Goal: Task Accomplishment & Management: Use online tool/utility

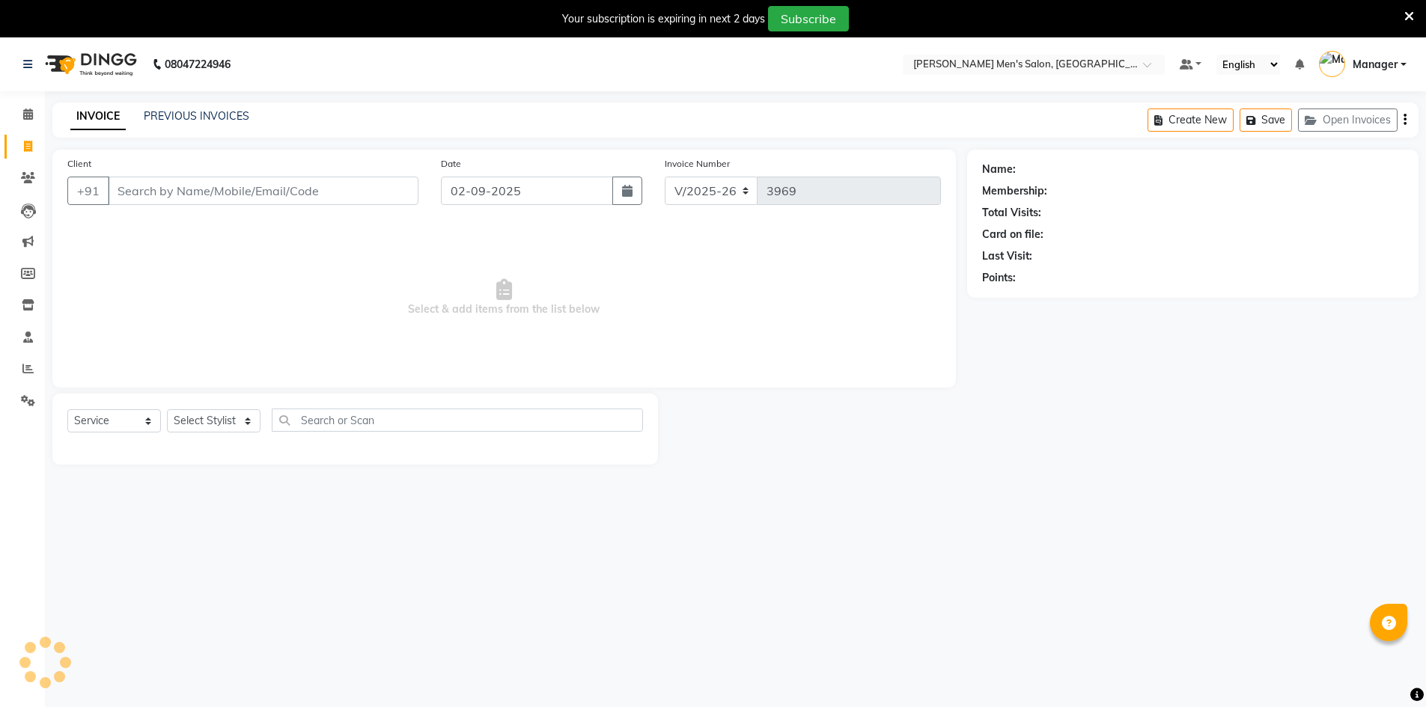
select select "6913"
select select "service"
click at [295, 188] on input "Client" at bounding box center [263, 191] width 311 height 28
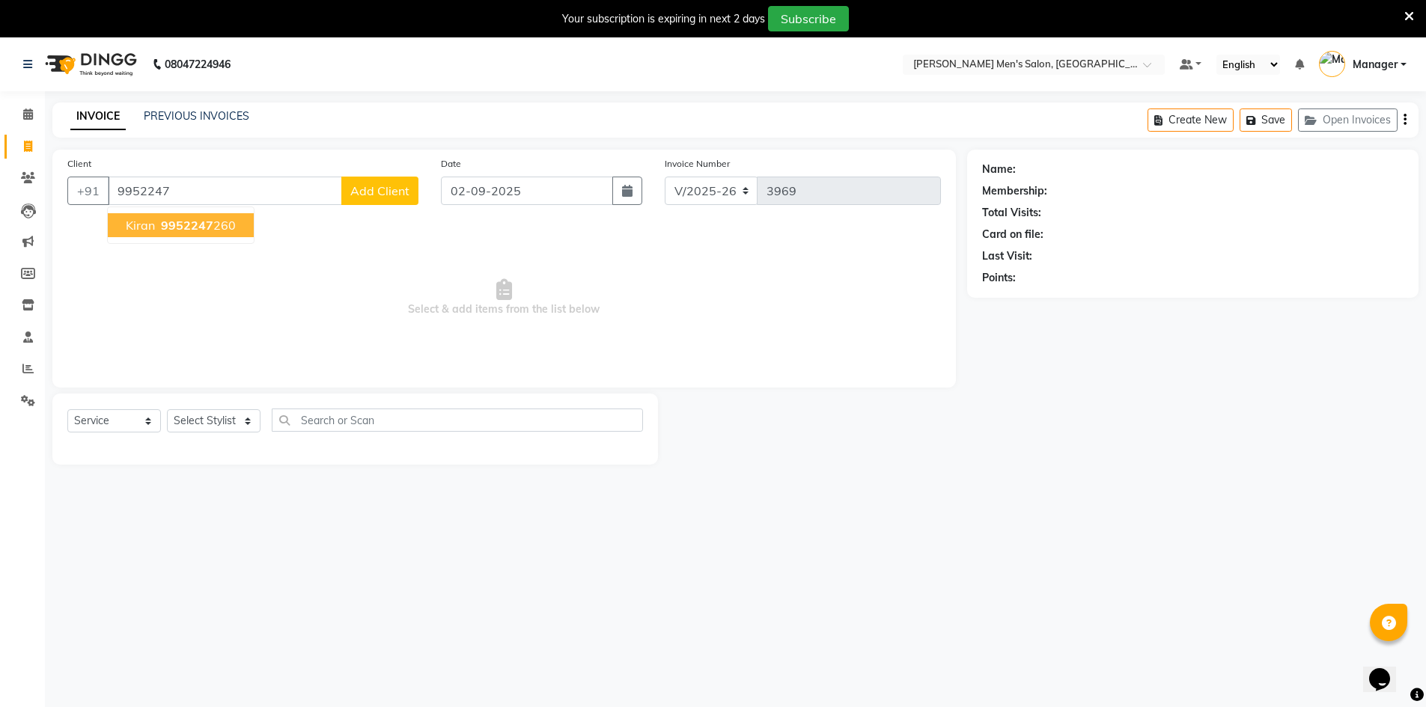
click at [226, 233] on button "Kiran 9952247 260" at bounding box center [181, 225] width 146 height 24
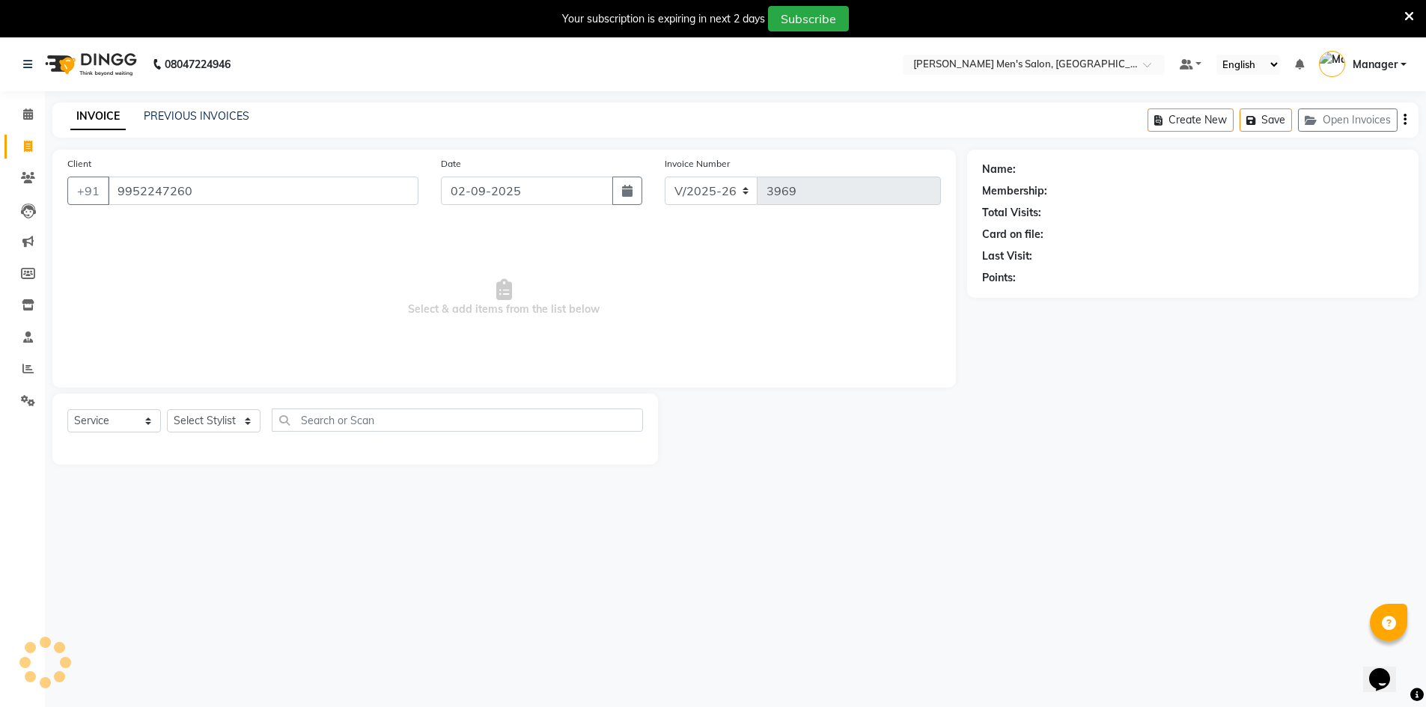
type input "9952247260"
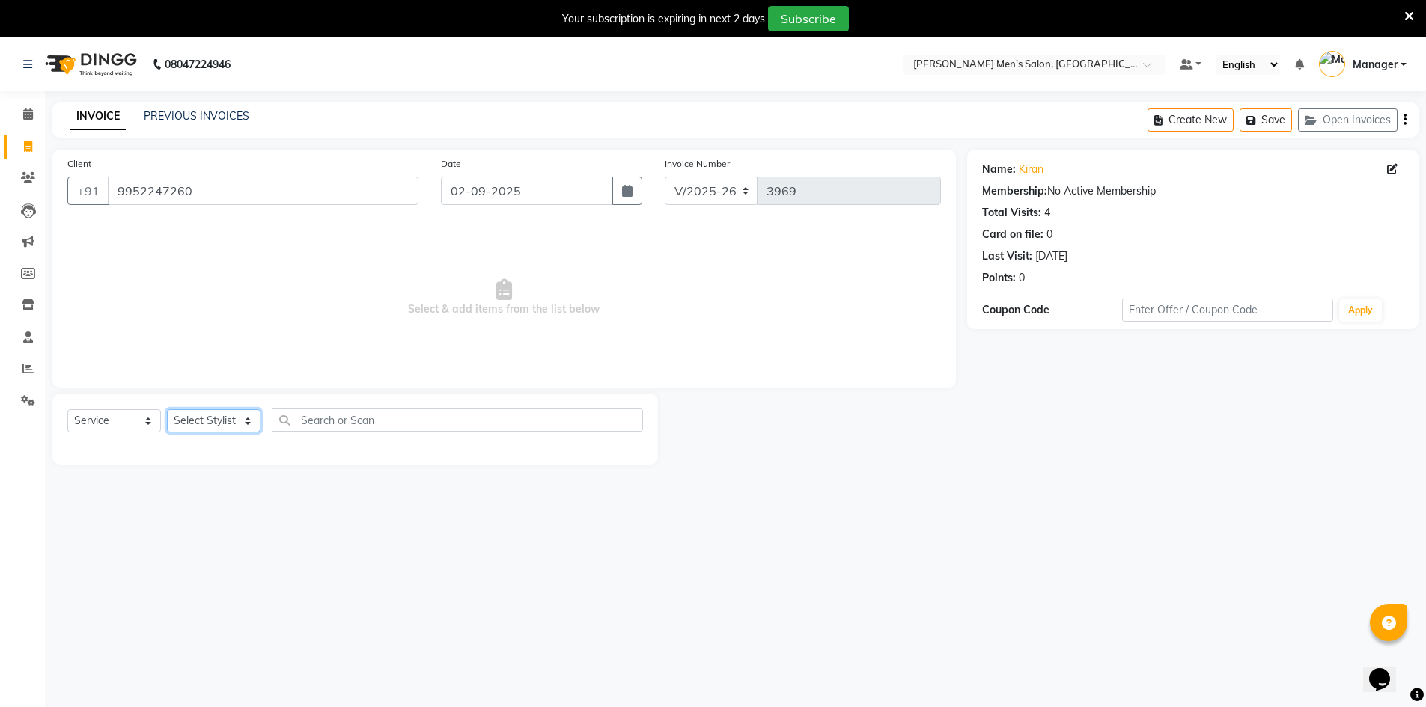
click at [220, 418] on select "Select Stylist [PERSON_NAME] Manager [PERSON_NAME] [PERSON_NAME]" at bounding box center [214, 420] width 94 height 23
select select "70201"
click at [167, 409] on select "Select Stylist [PERSON_NAME] Manager [PERSON_NAME] [PERSON_NAME]" at bounding box center [214, 420] width 94 height 23
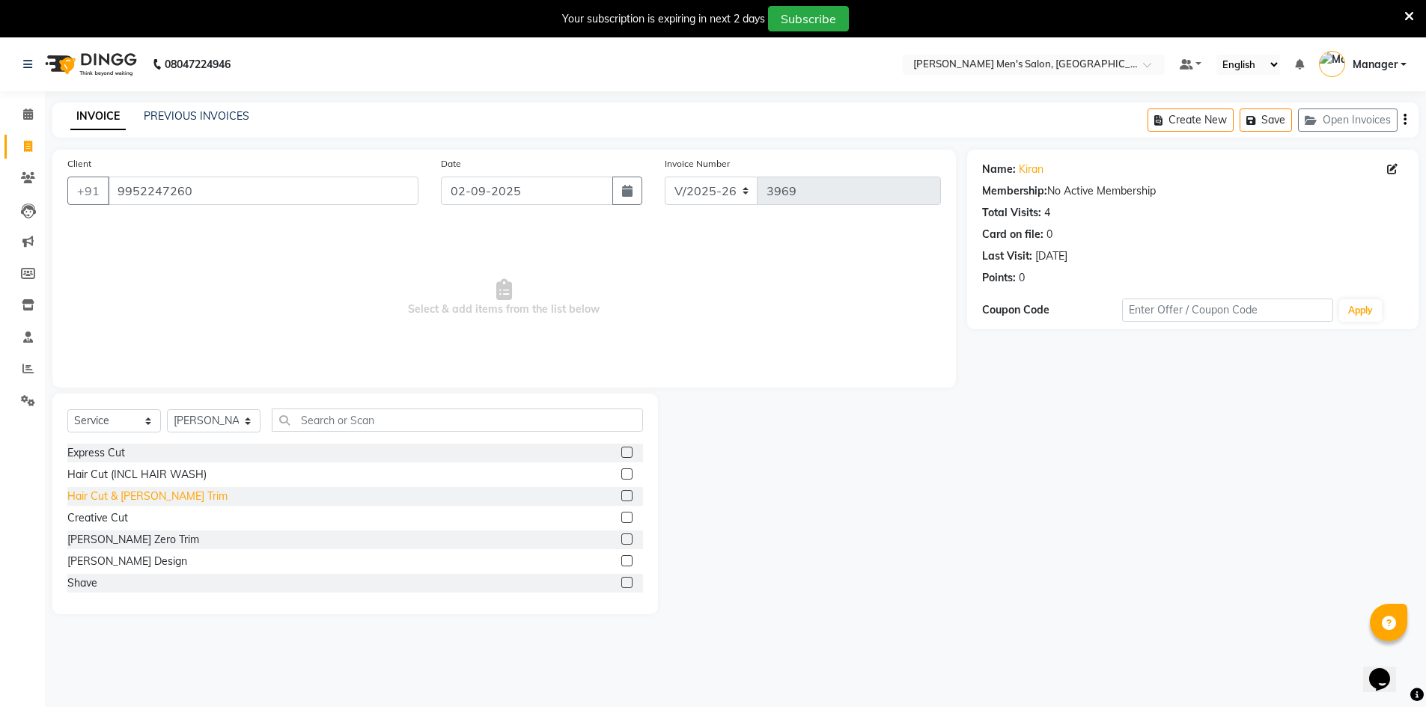
click at [97, 501] on div "Hair Cut & [PERSON_NAME] Trim" at bounding box center [147, 497] width 160 height 16
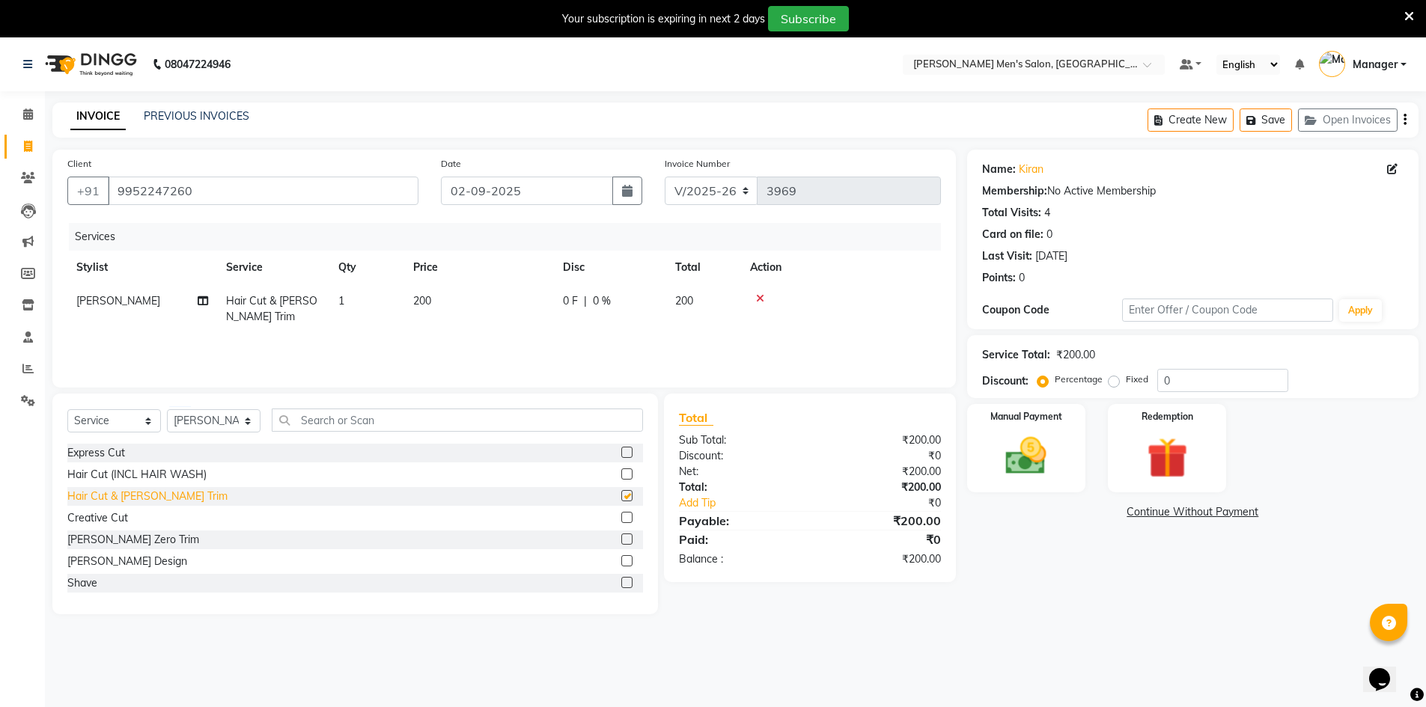
checkbox input "false"
click at [1054, 454] on img at bounding box center [1026, 456] width 69 height 49
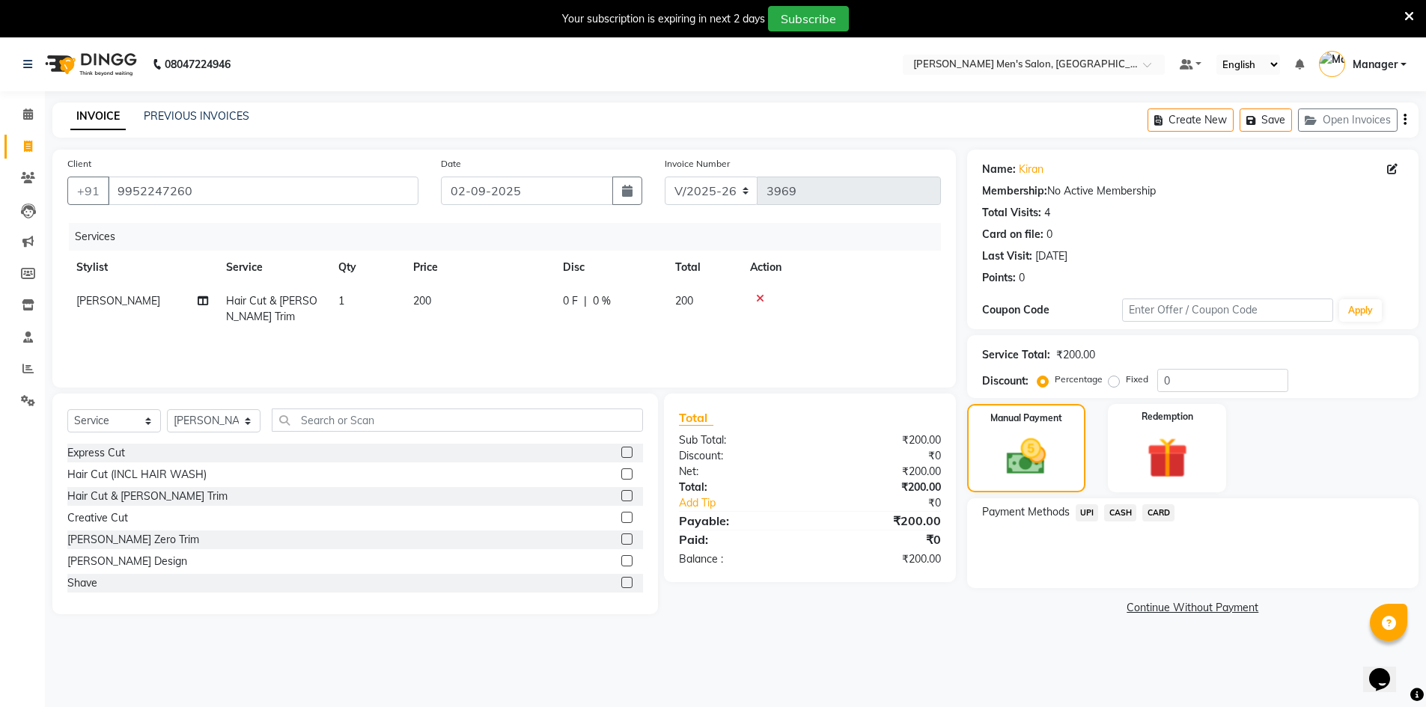
click at [1104, 513] on span "CASH" at bounding box center [1120, 512] width 32 height 17
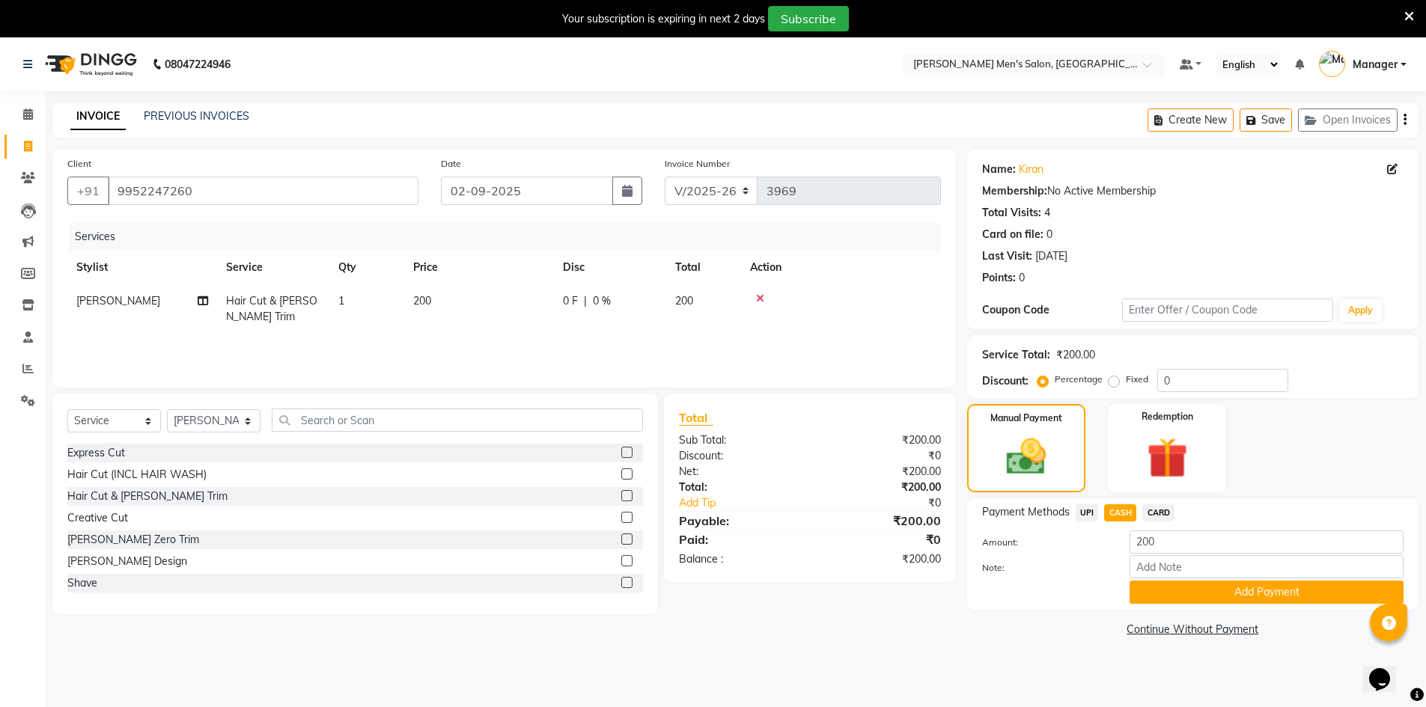
click at [1096, 513] on span "UPI" at bounding box center [1086, 512] width 23 height 17
click at [1168, 584] on button "Add Payment" at bounding box center [1266, 592] width 274 height 23
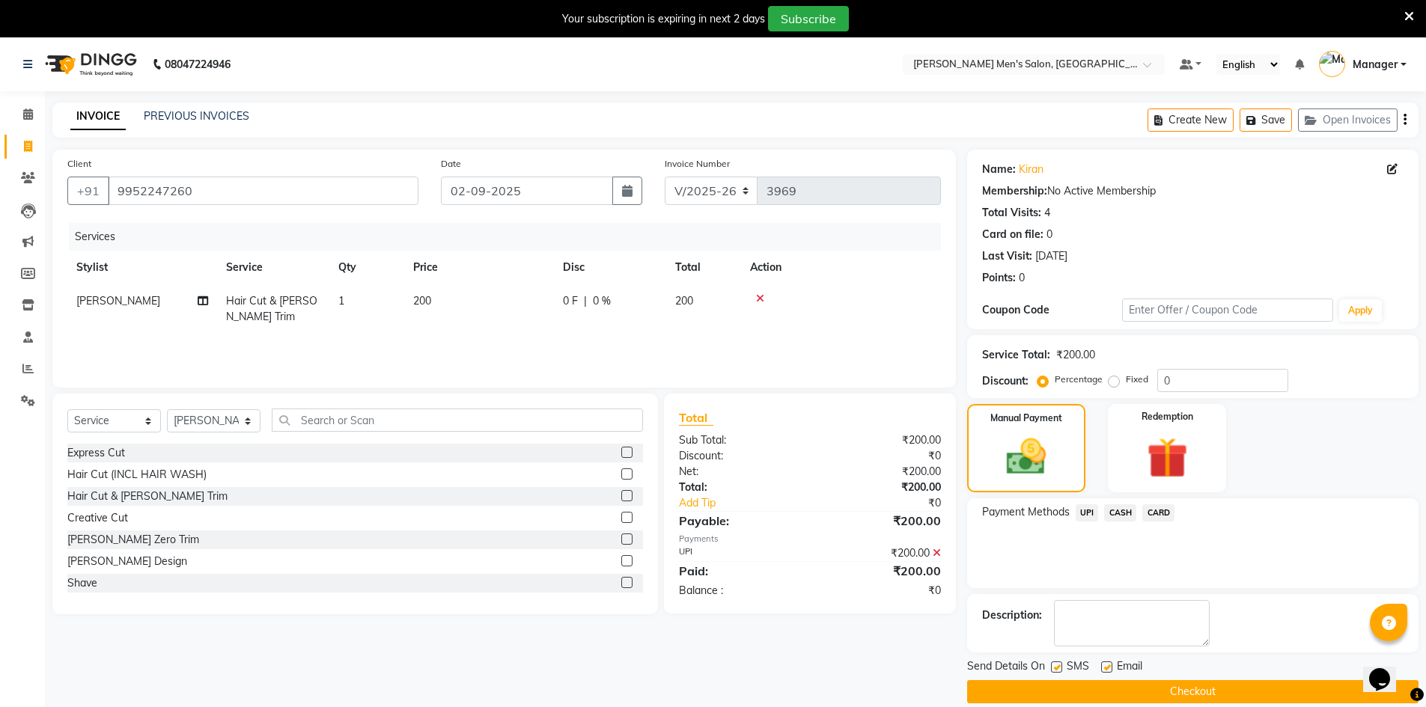
click at [1166, 698] on button "Checkout" at bounding box center [1192, 691] width 451 height 23
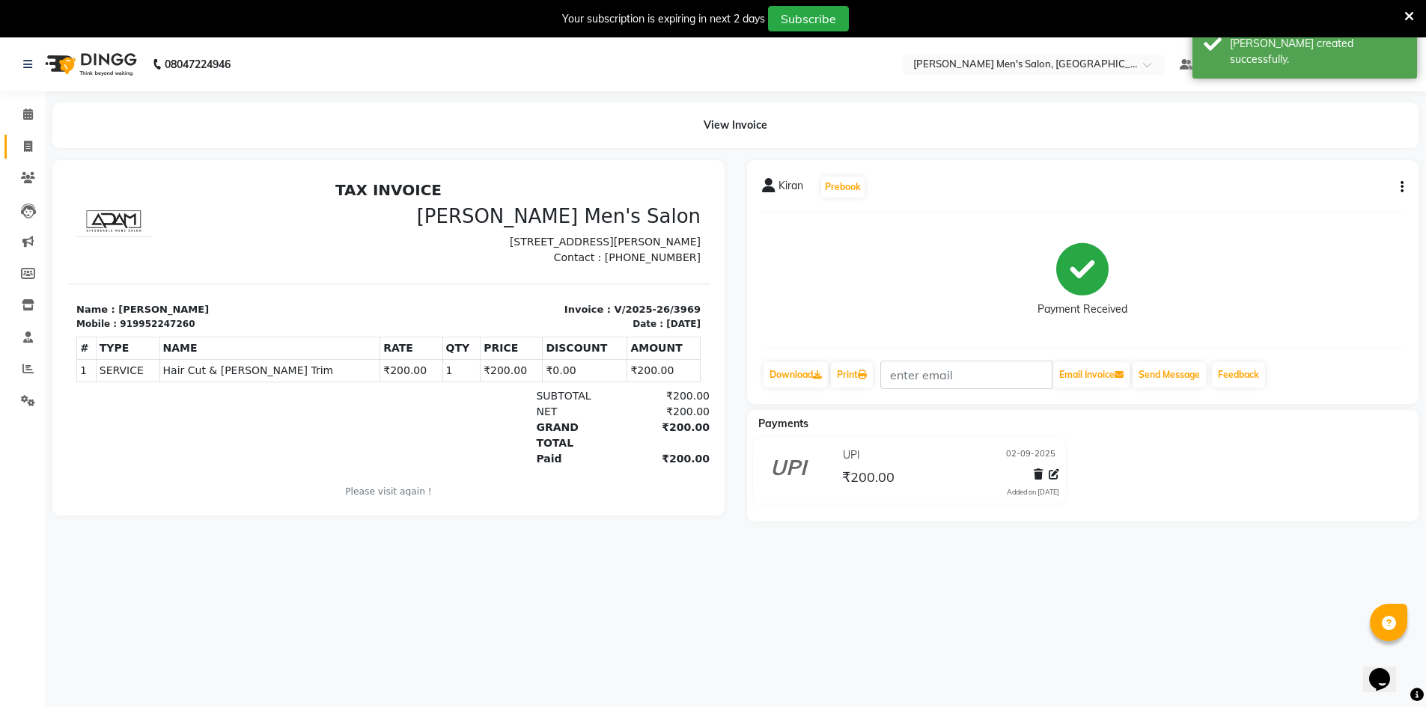
click at [11, 142] on link "Invoice" at bounding box center [22, 147] width 36 height 25
select select "6913"
select select "service"
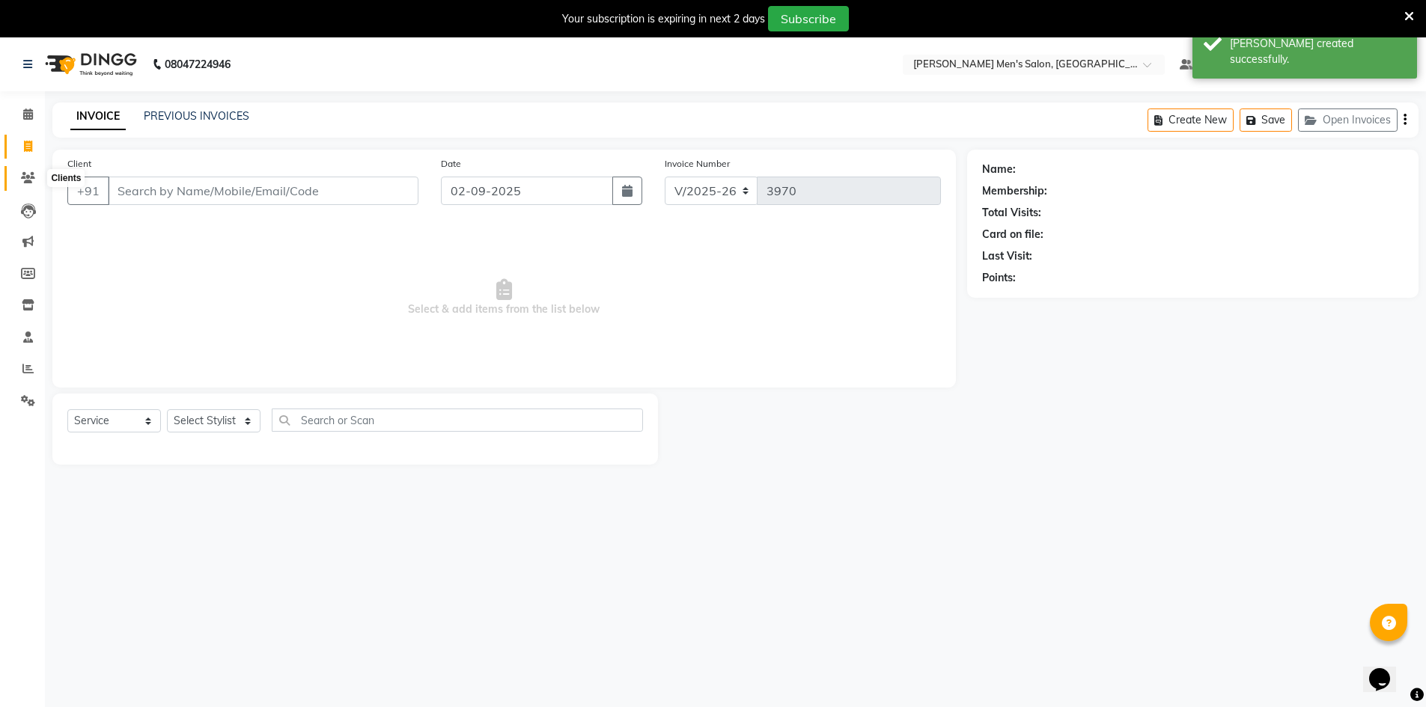
click at [30, 177] on icon at bounding box center [28, 177] width 14 height 11
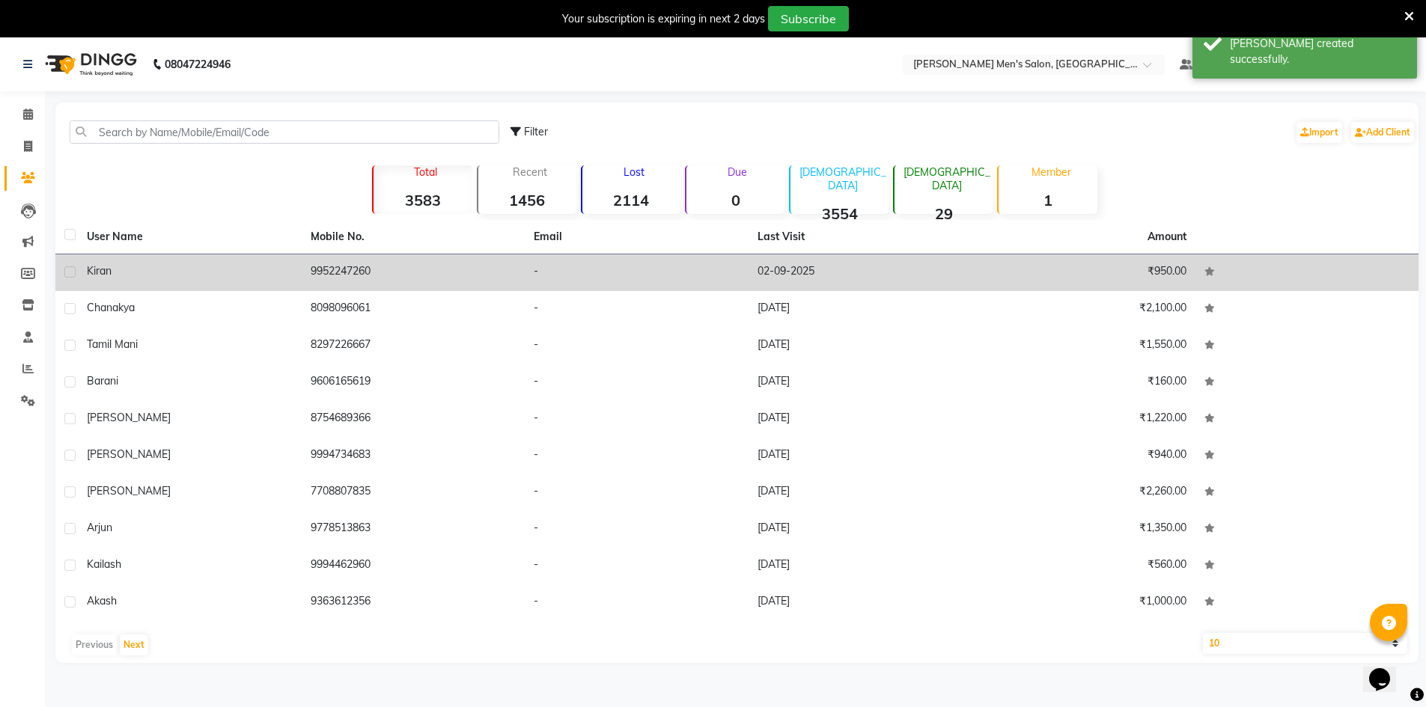
click at [236, 261] on td "Kiran" at bounding box center [190, 272] width 224 height 37
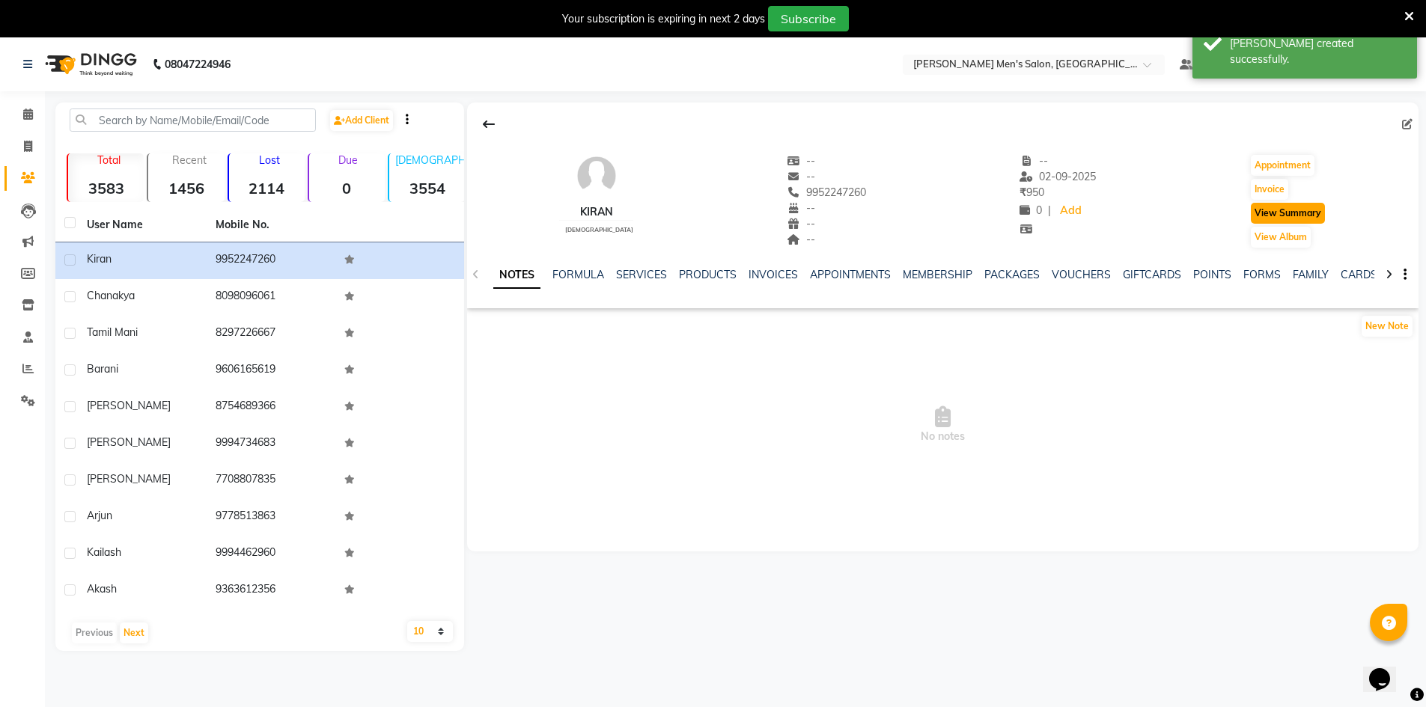
click at [1291, 214] on button "View Summary" at bounding box center [1287, 213] width 74 height 21
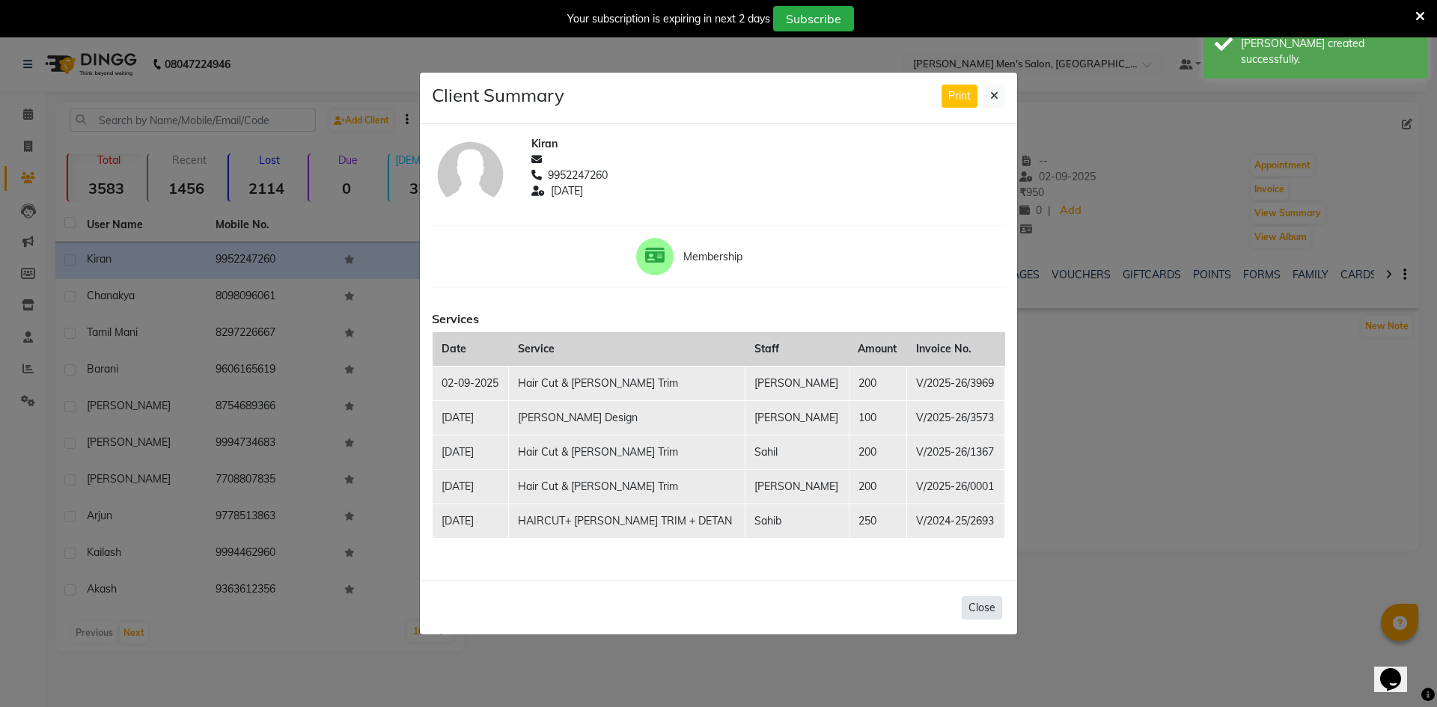
click at [983, 608] on button "Close" at bounding box center [982, 607] width 40 height 23
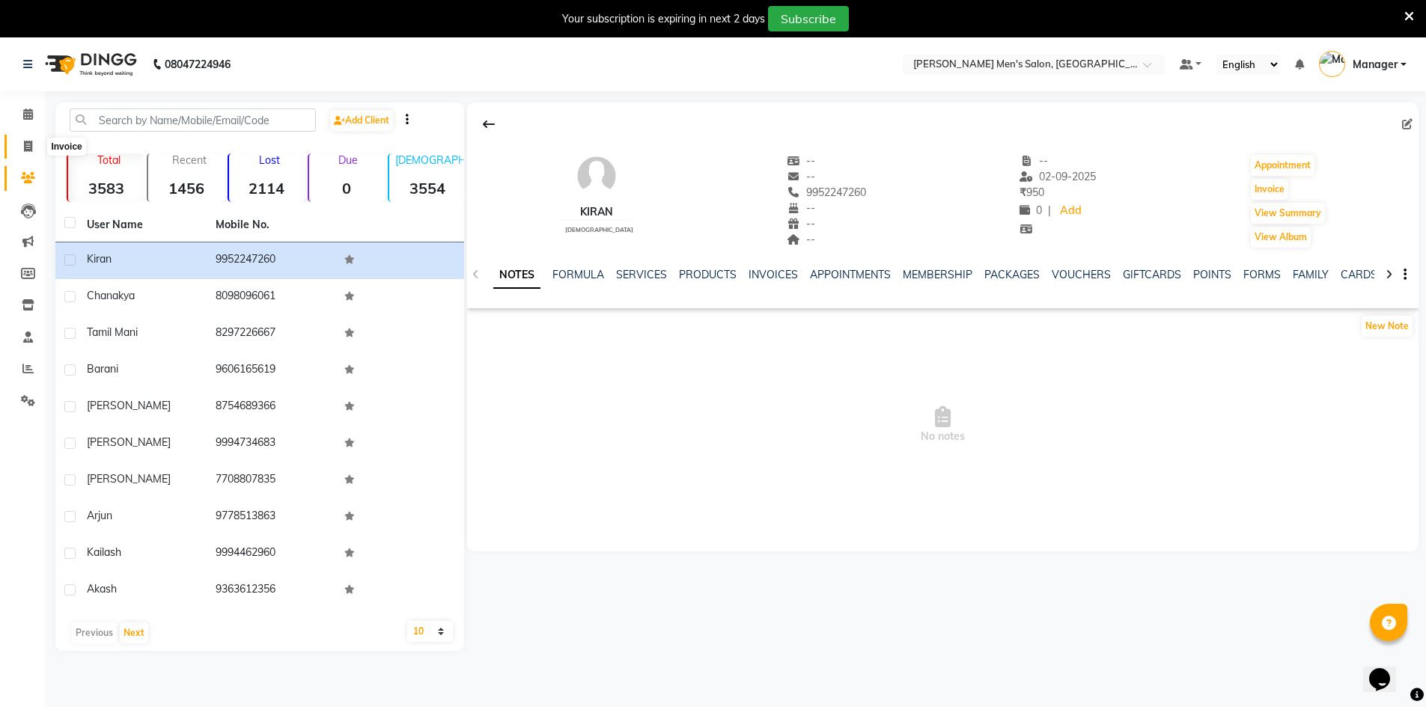
click at [20, 150] on span at bounding box center [28, 146] width 26 height 17
select select "6913"
select select "service"
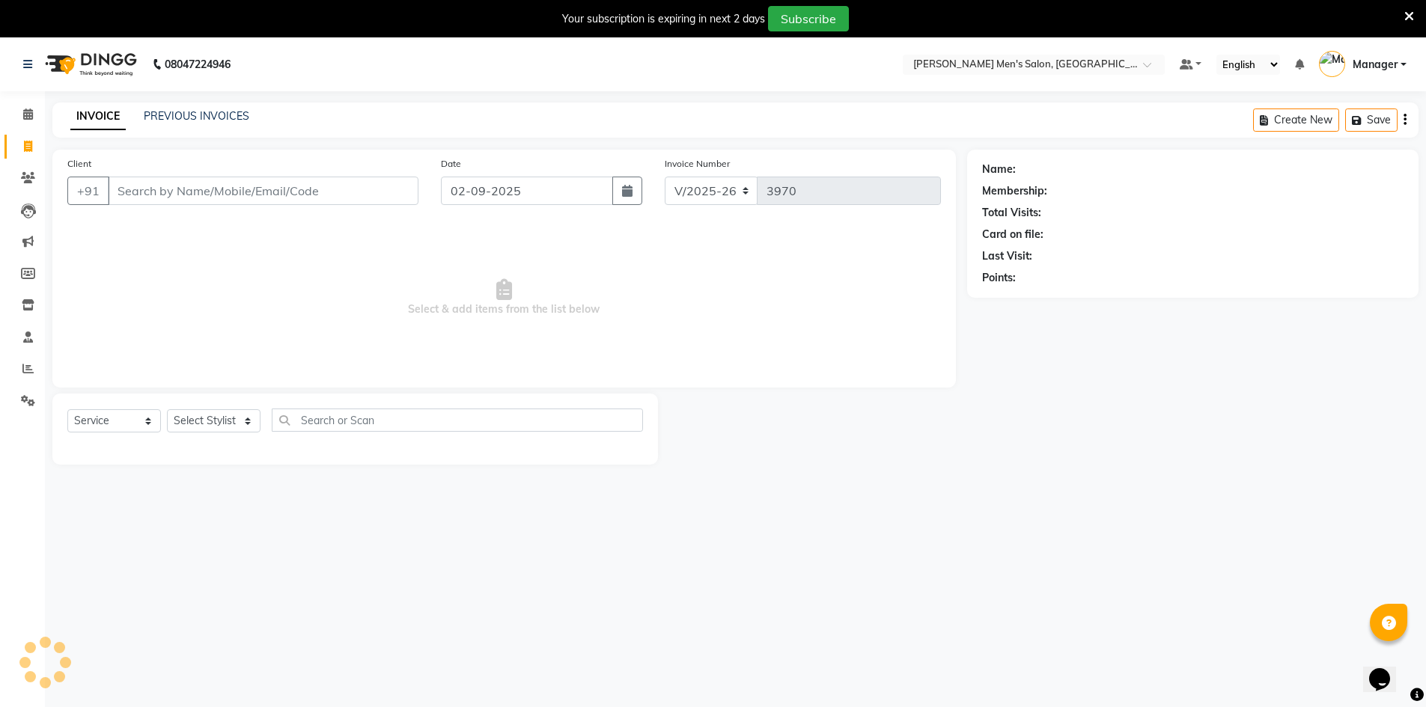
scroll to position [37, 0]
